Goal: Complete application form

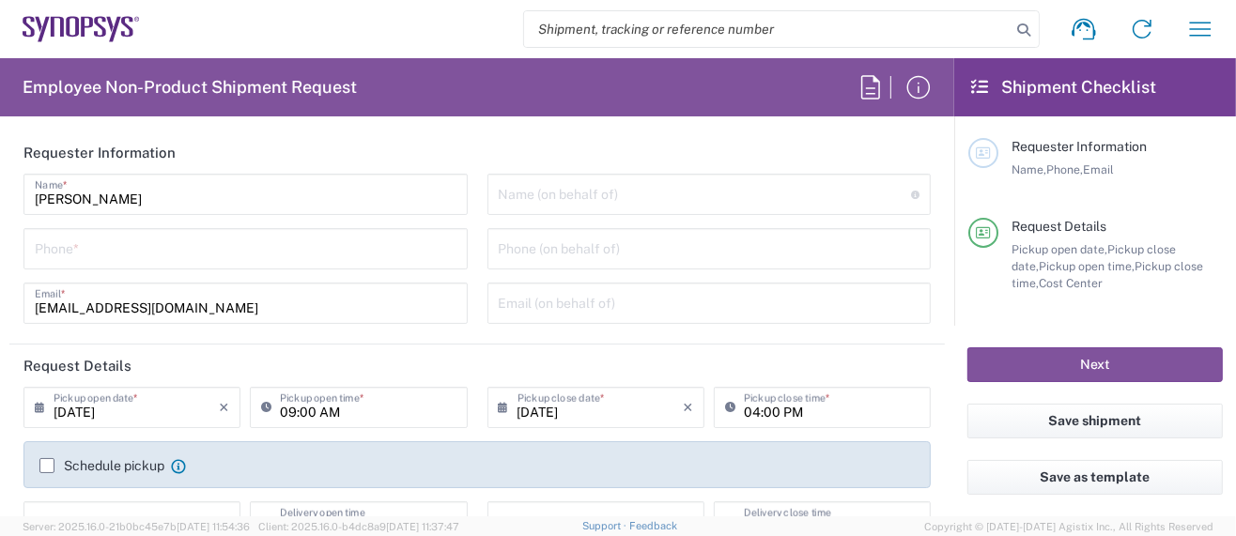
type input "Department"
type input "Delivered at Place"
type input "US01, SG, MSIP2, R&D 510464"
type input "[GEOGRAPHIC_DATA]"
type input "[US_STATE]"
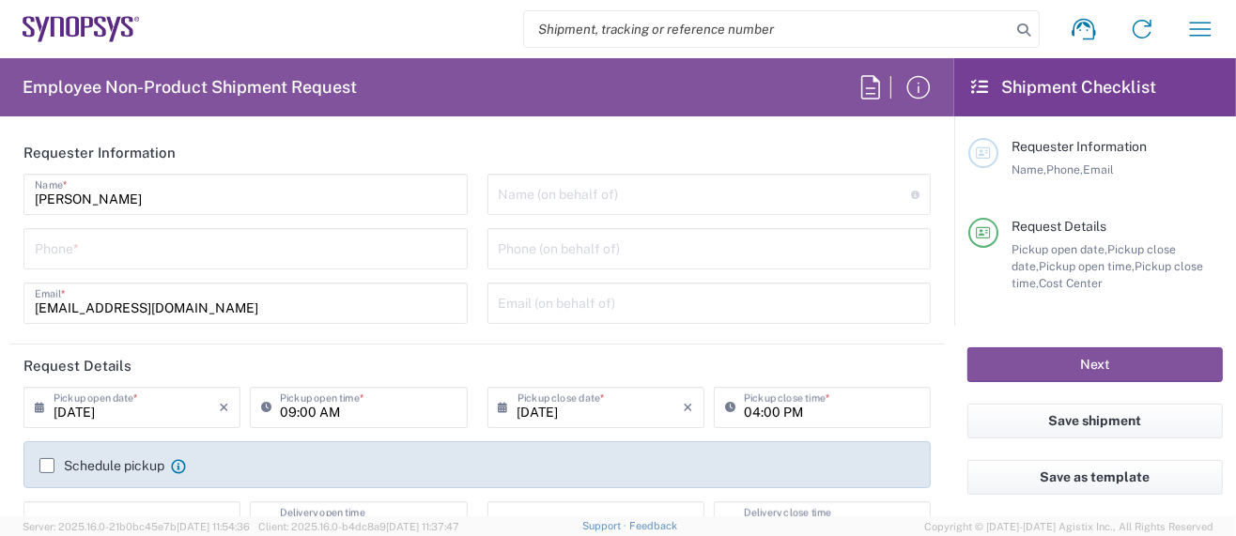
type input "[GEOGRAPHIC_DATA]"
click at [1214, 34] on icon "button" at bounding box center [1200, 29] width 30 height 30
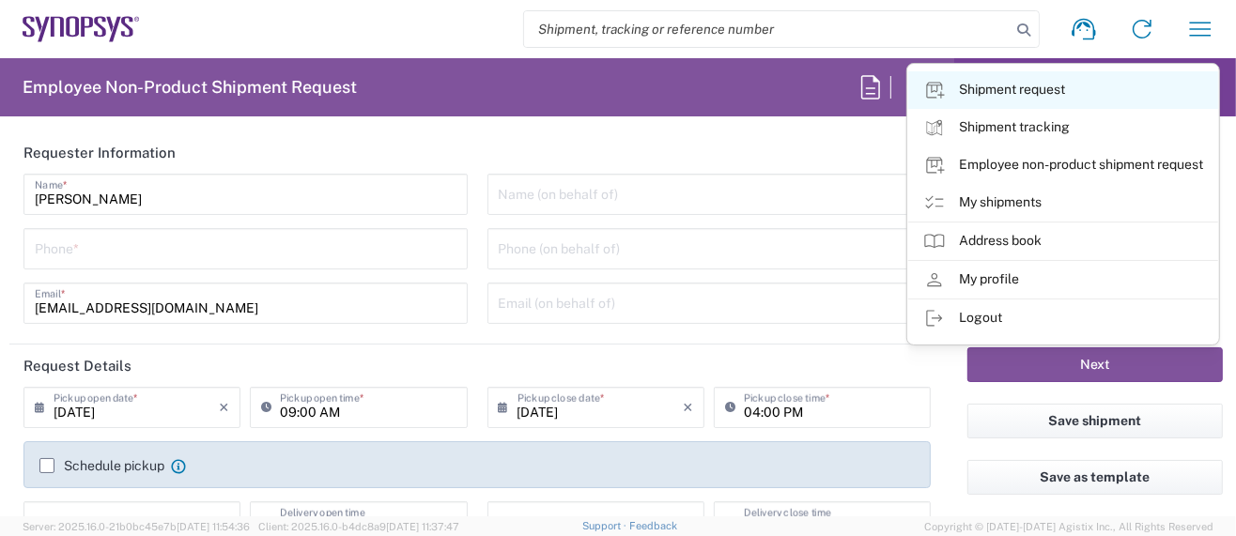
type input "Hillsboro US03"
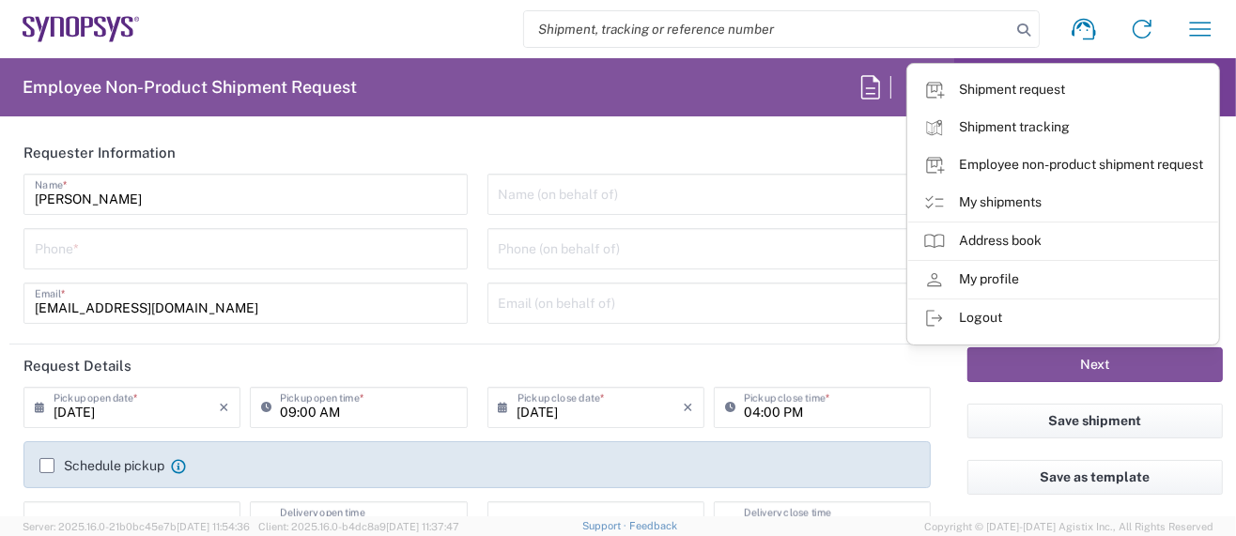
click at [1024, 207] on link "My shipments" at bounding box center [1063, 203] width 310 height 38
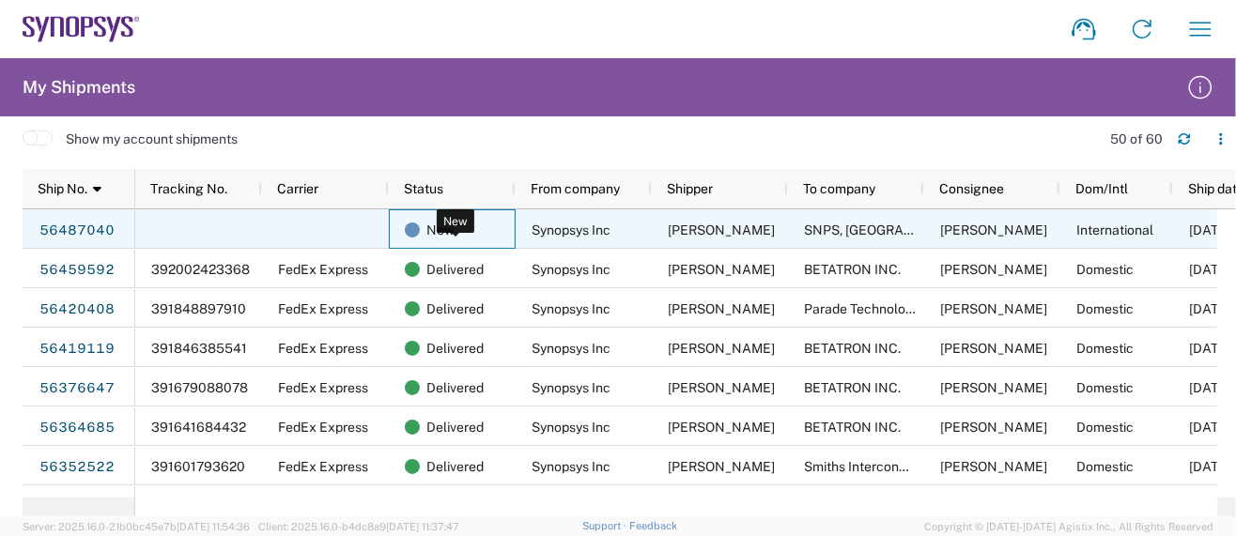
click at [438, 218] on span "New" at bounding box center [440, 229] width 28 height 39
